Goal: Task Accomplishment & Management: Manage account settings

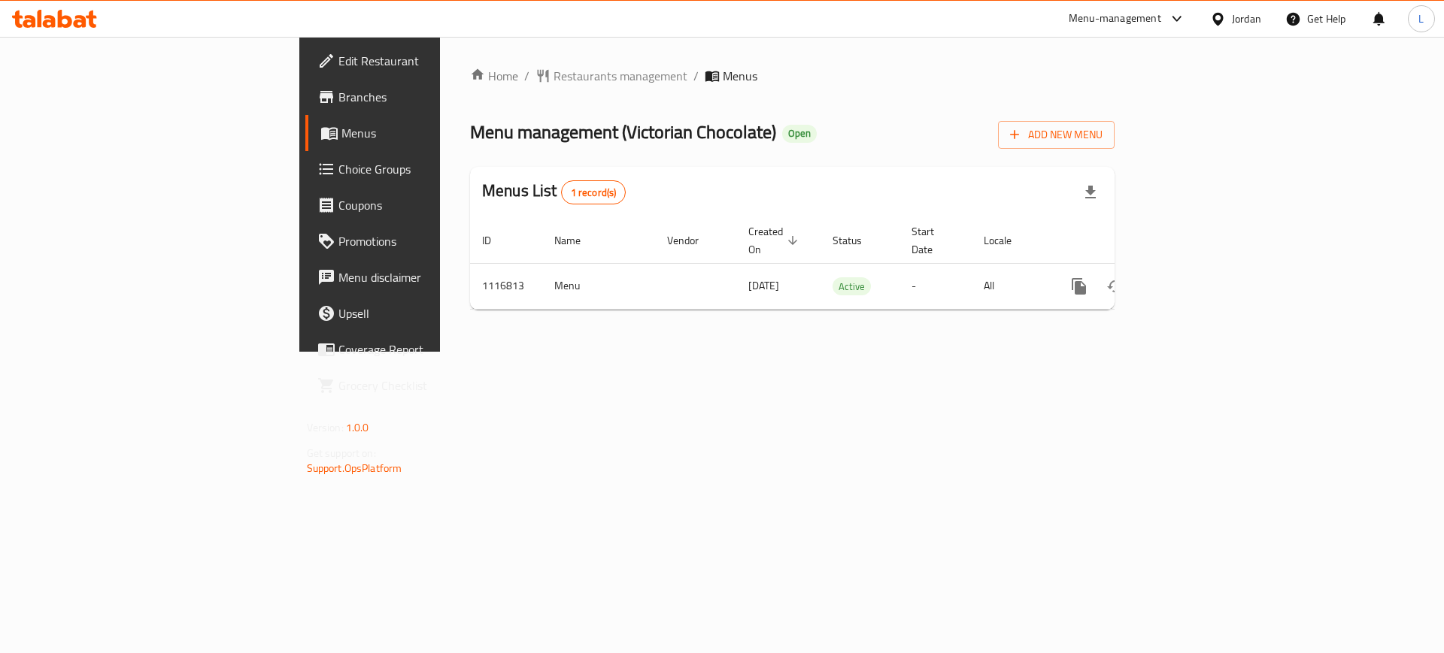
click at [338, 169] on span "Choice Groups" at bounding box center [433, 169] width 190 height 18
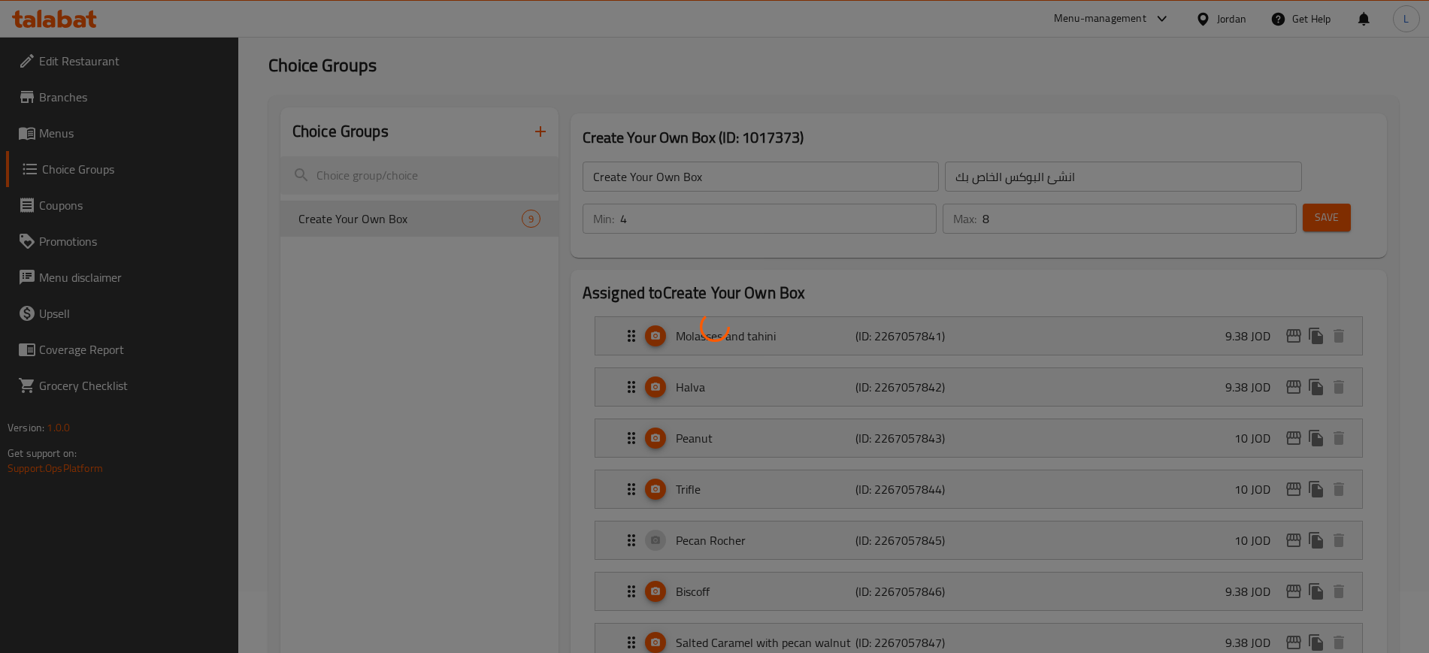
scroll to position [94, 0]
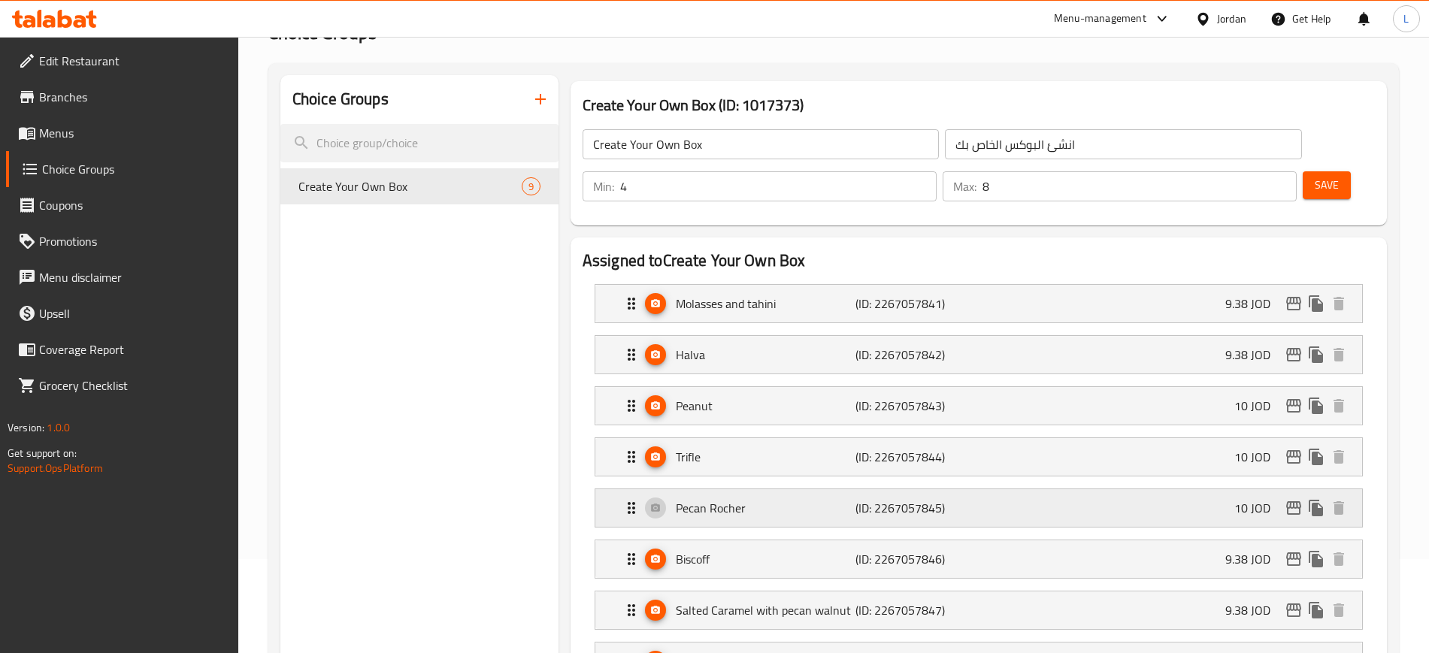
click at [775, 499] on p "Pecan Rocher" at bounding box center [766, 508] width 180 height 18
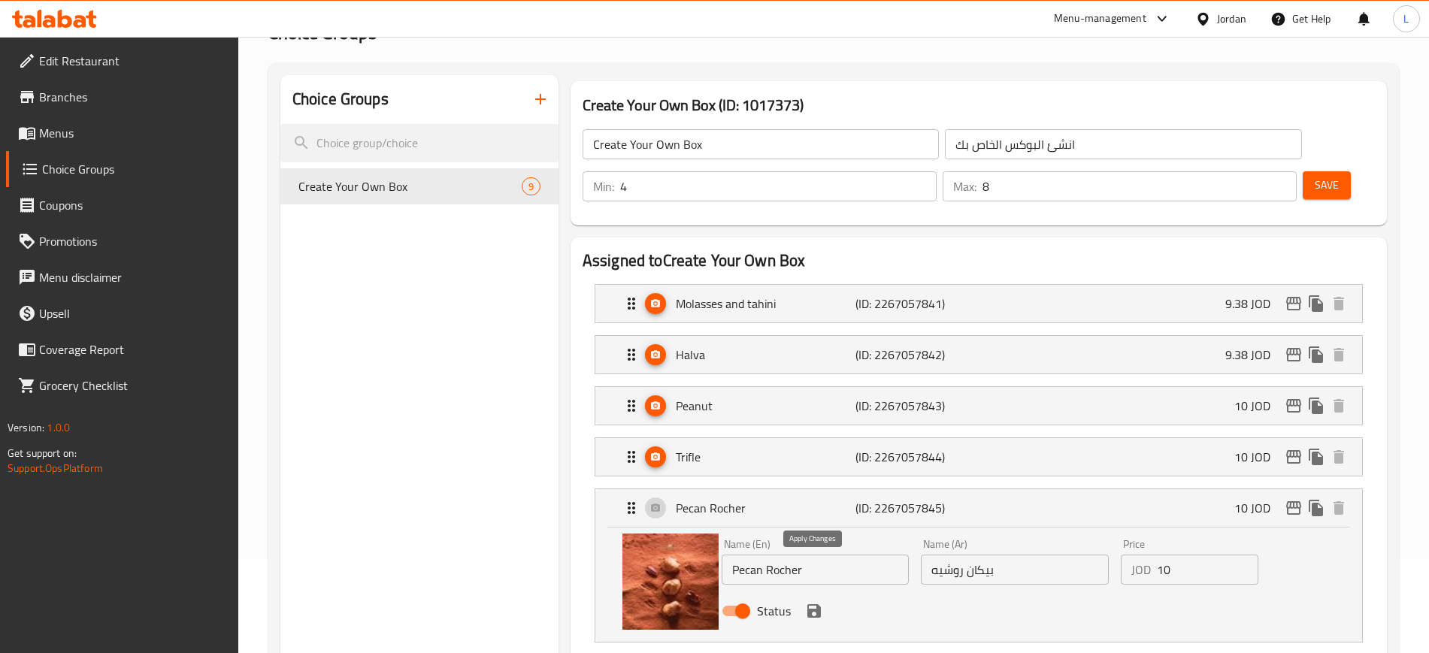
click at [814, 602] on icon "save" at bounding box center [814, 611] width 18 height 18
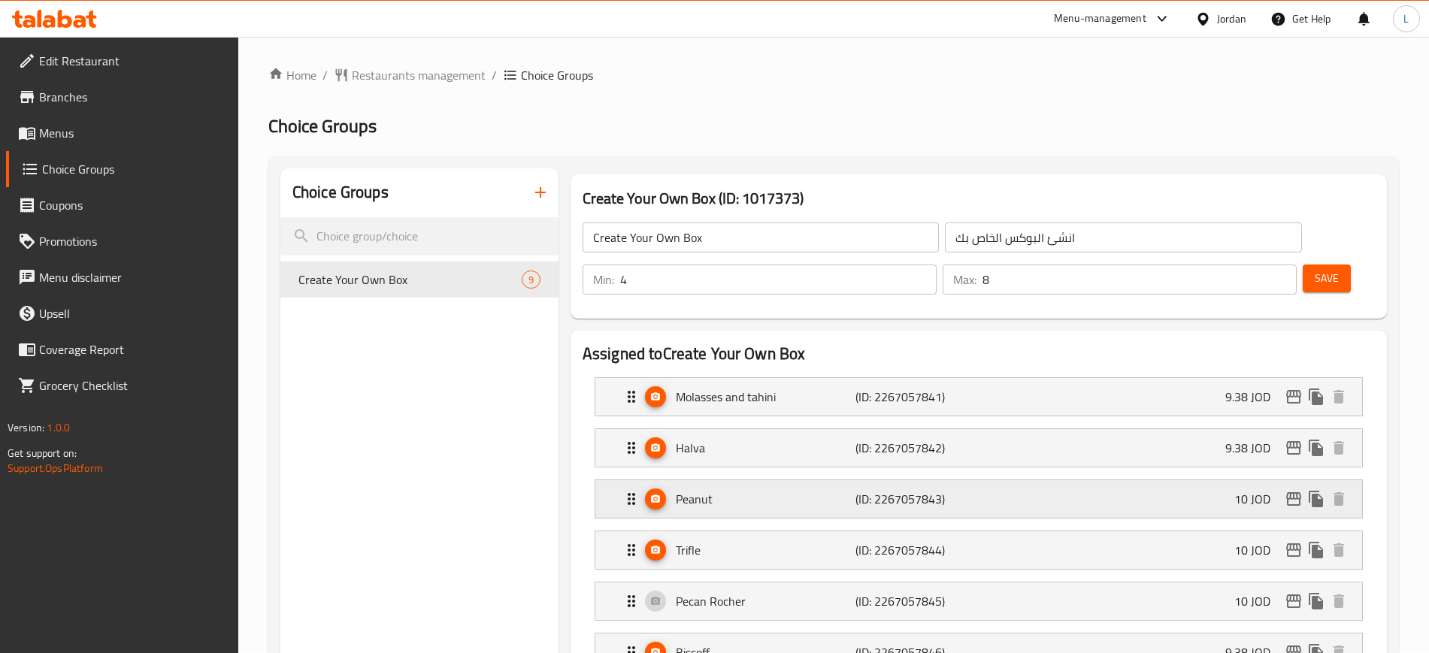
scroll to position [0, 0]
click at [1314, 265] on button "Save" at bounding box center [1327, 279] width 48 height 28
drag, startPoint x: 53, startPoint y: 128, endPoint x: 76, endPoint y: 148, distance: 30.3
click at [54, 129] on span "Menus" at bounding box center [132, 133] width 187 height 18
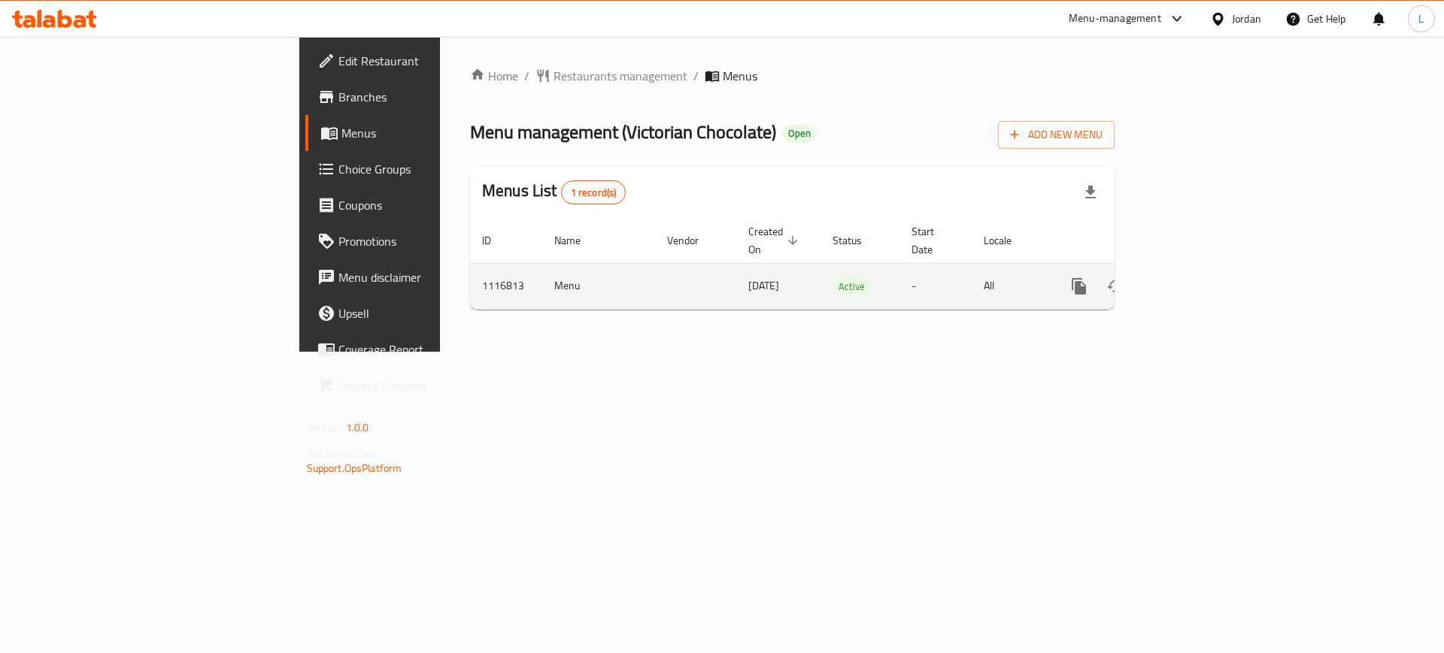
click at [1196, 277] on icon "enhanced table" at bounding box center [1187, 286] width 18 height 18
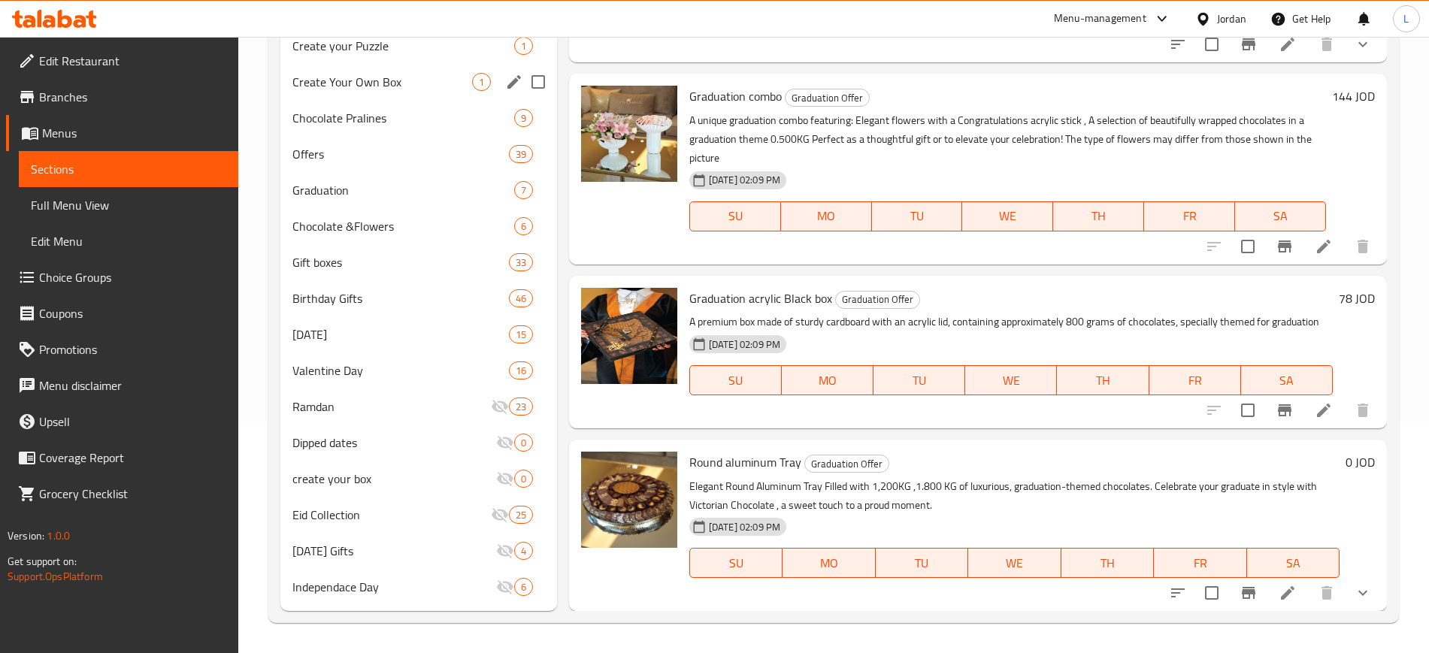
scroll to position [44, 0]
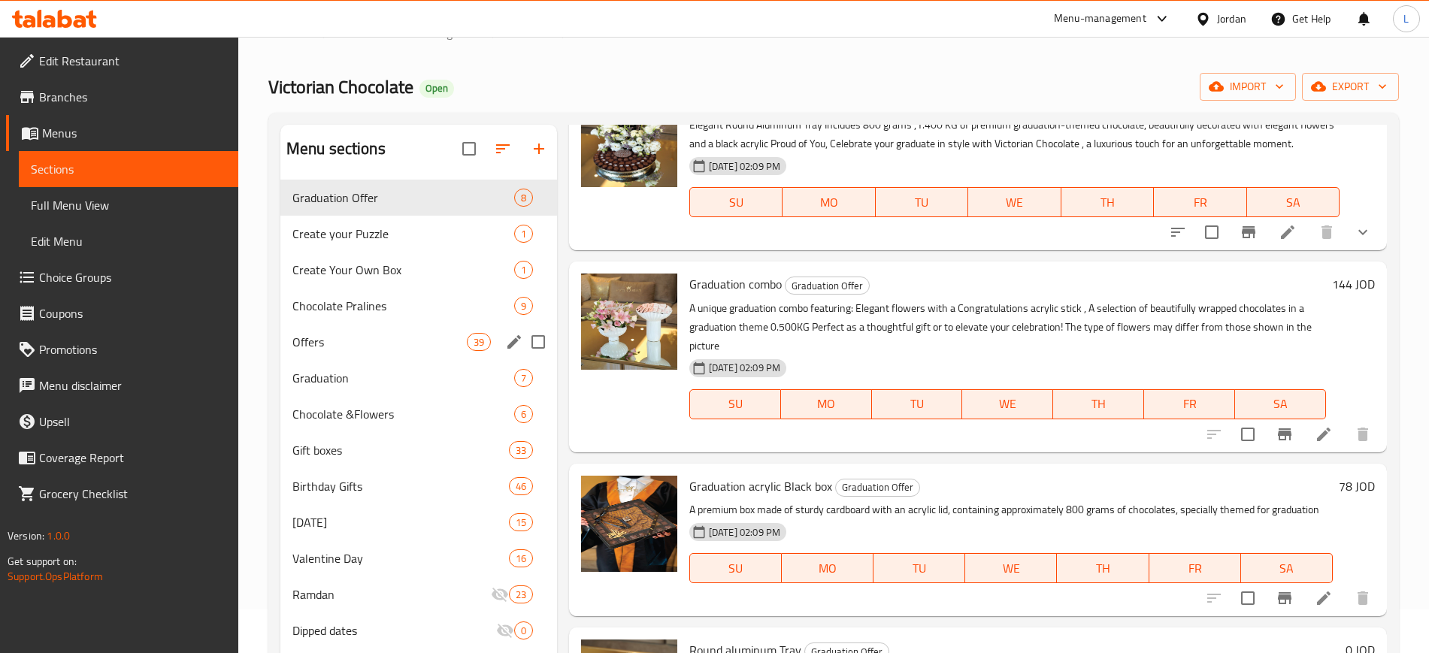
click at [347, 333] on span "Offers" at bounding box center [379, 342] width 174 height 18
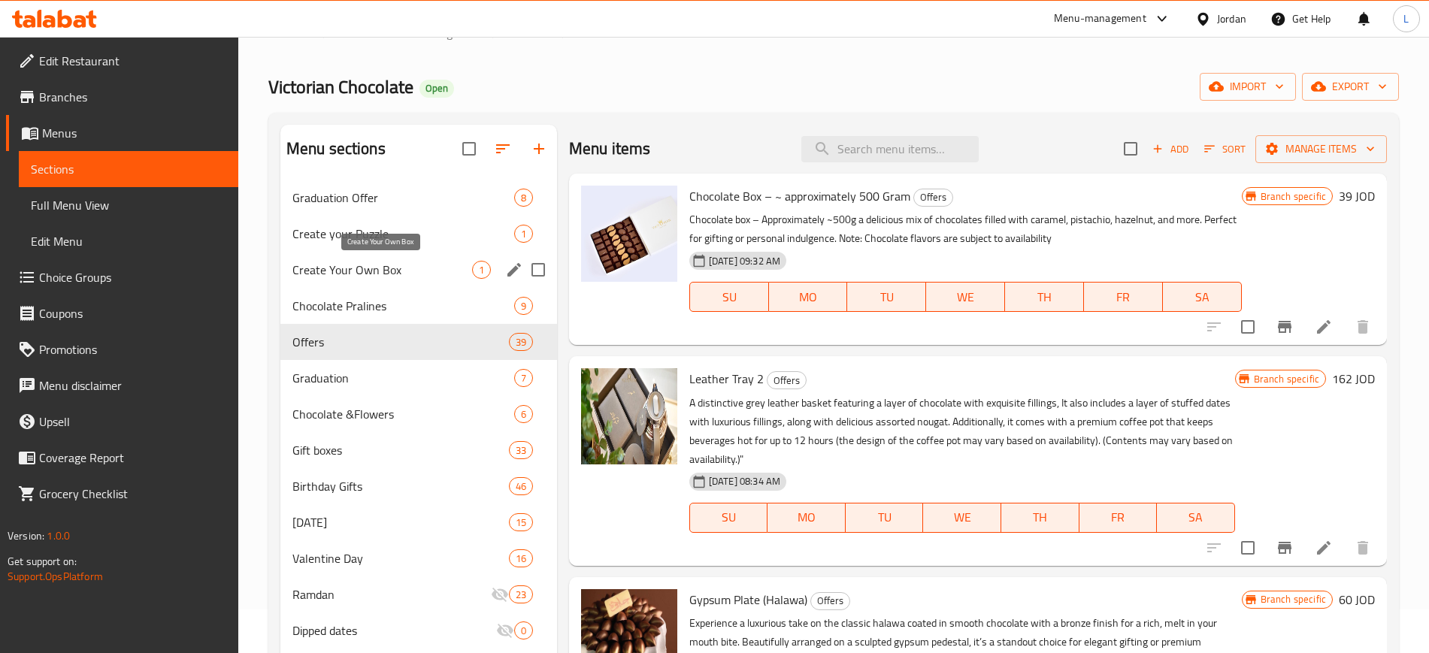
click at [375, 276] on span "Create Your Own Box" at bounding box center [382, 270] width 180 height 18
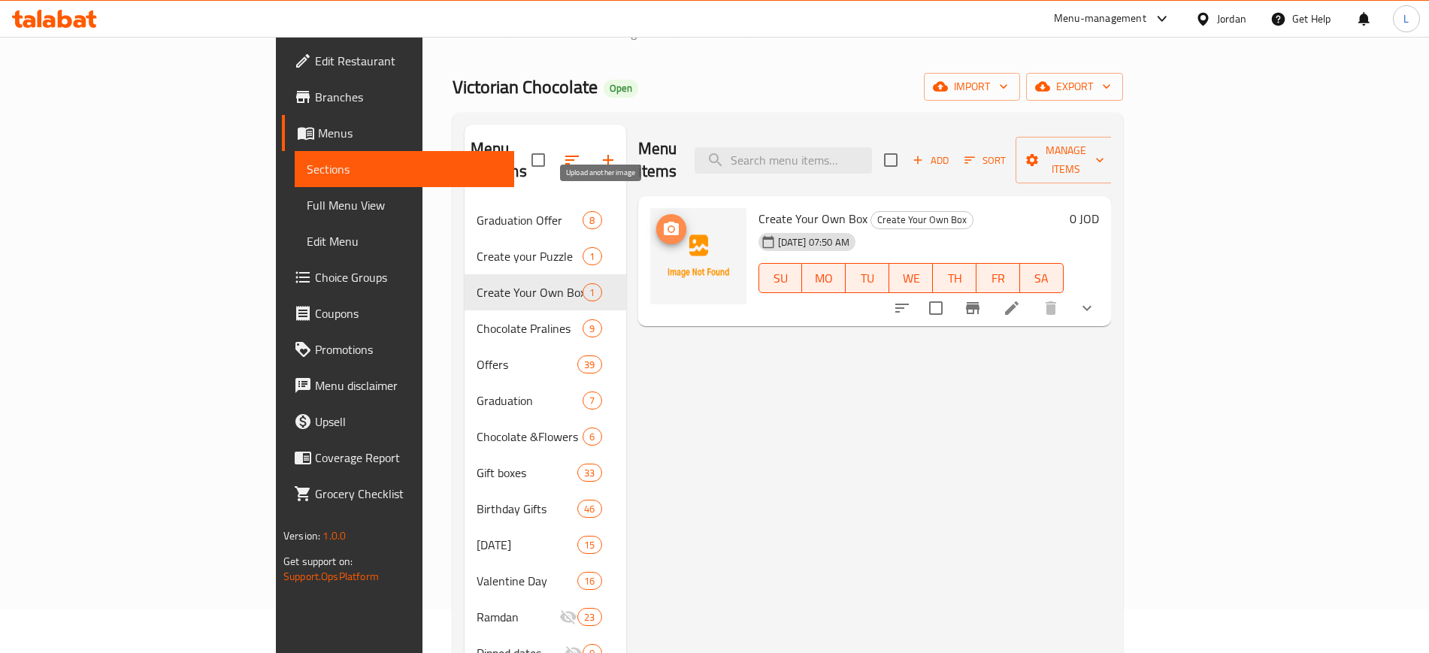
click at [668, 227] on circle "upload picture" at bounding box center [670, 229] width 5 height 5
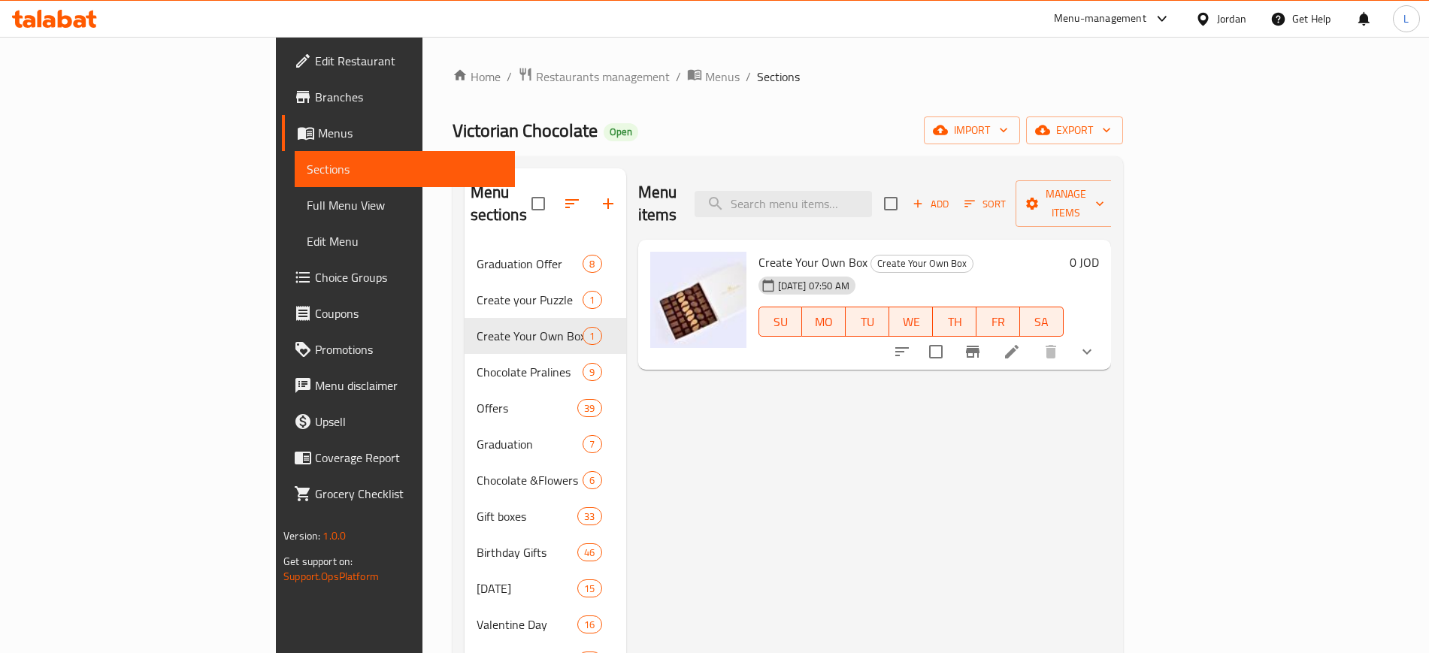
click at [1049, 19] on div "Menu-management" at bounding box center [1112, 19] width 141 height 36
click at [1056, 15] on div "Menu-management" at bounding box center [1100, 19] width 92 height 18
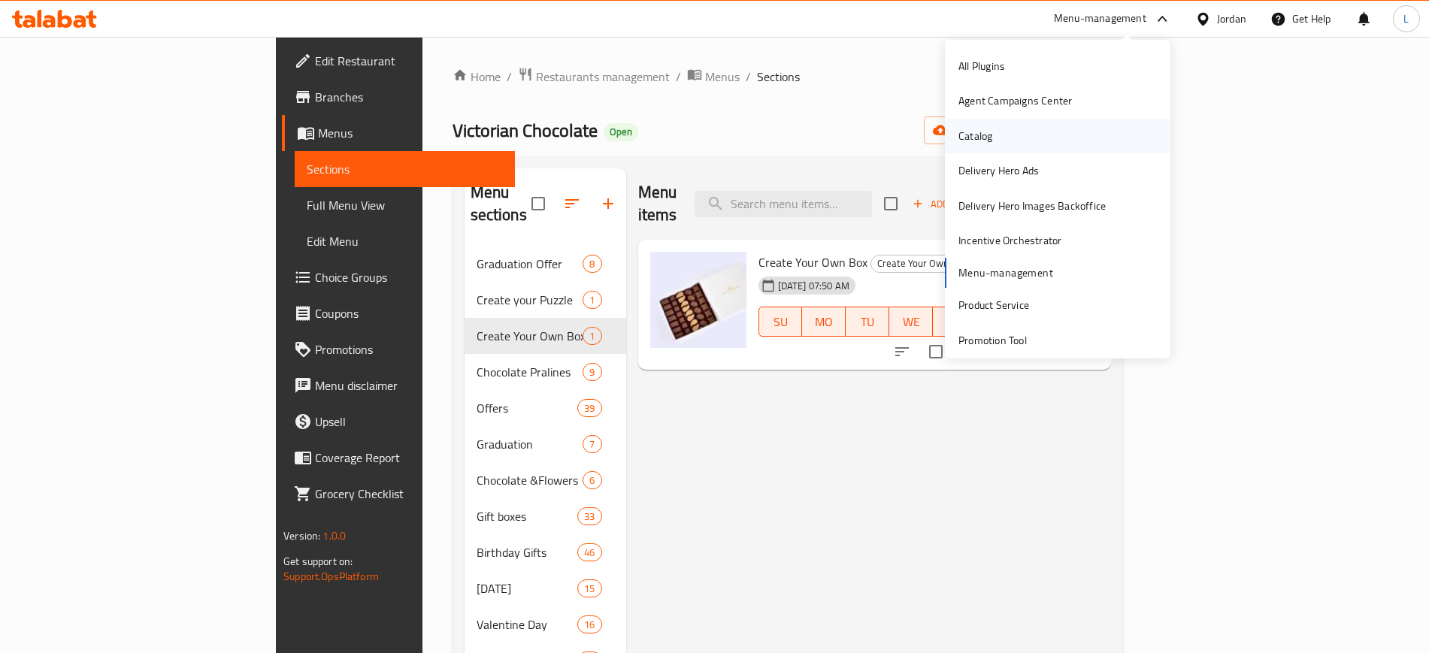
click at [978, 129] on div "Catalog" at bounding box center [976, 136] width 34 height 17
